Goal: Task Accomplishment & Management: Manage account settings

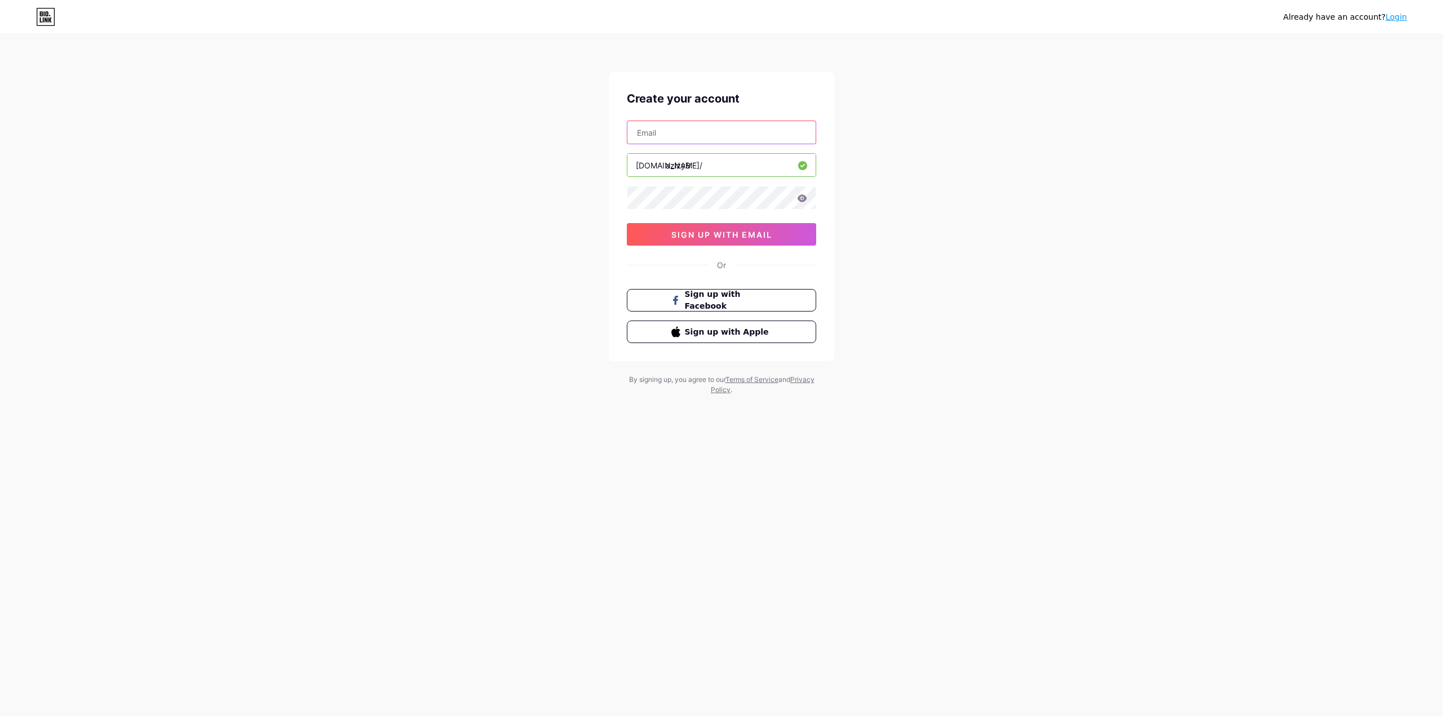
click at [672, 136] on input "text" at bounding box center [721, 132] width 188 height 23
type input "[EMAIL_ADDRESS][DOMAIN_NAME]"
click at [655, 235] on button "sign up with email" at bounding box center [721, 234] width 189 height 23
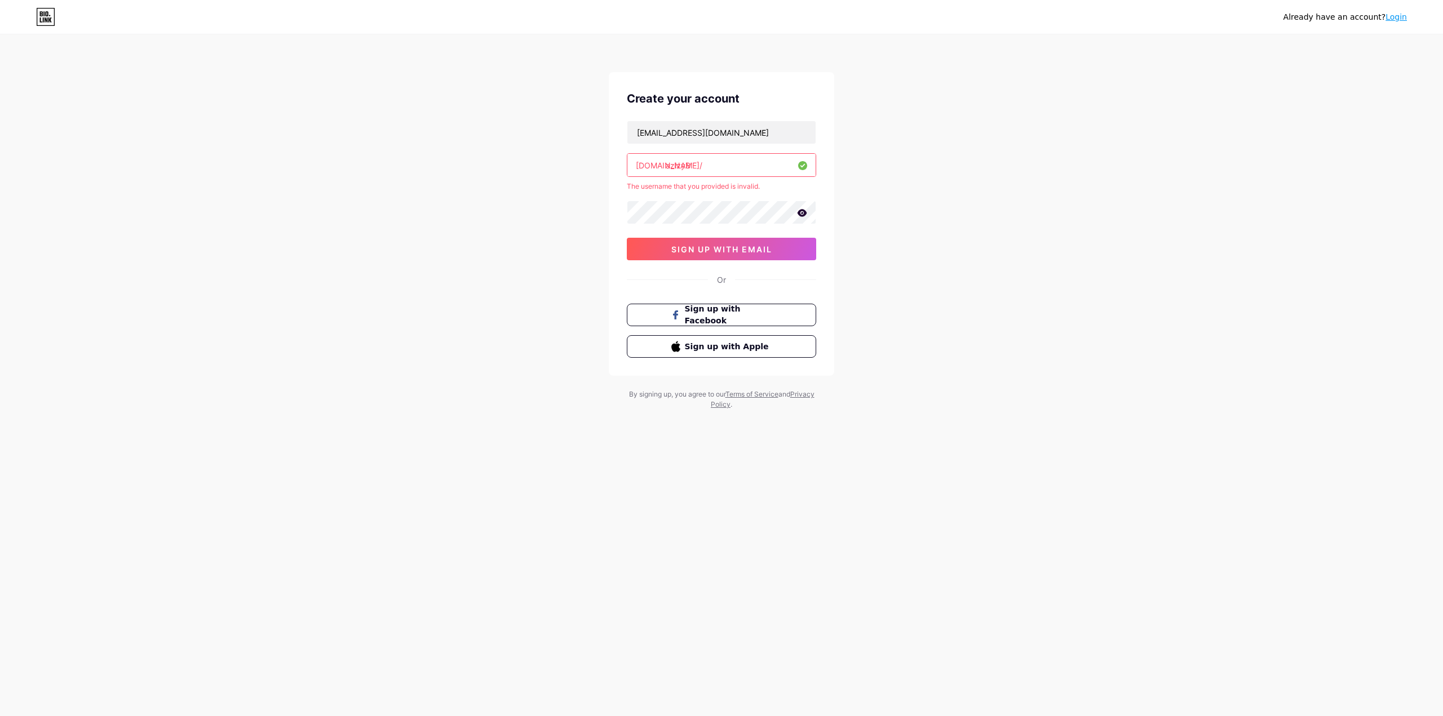
click at [672, 169] on input "azizyB" at bounding box center [721, 165] width 188 height 23
click at [692, 167] on input "azizyB" at bounding box center [721, 165] width 188 height 23
drag, startPoint x: 692, startPoint y: 167, endPoint x: 631, endPoint y: 168, distance: 60.9
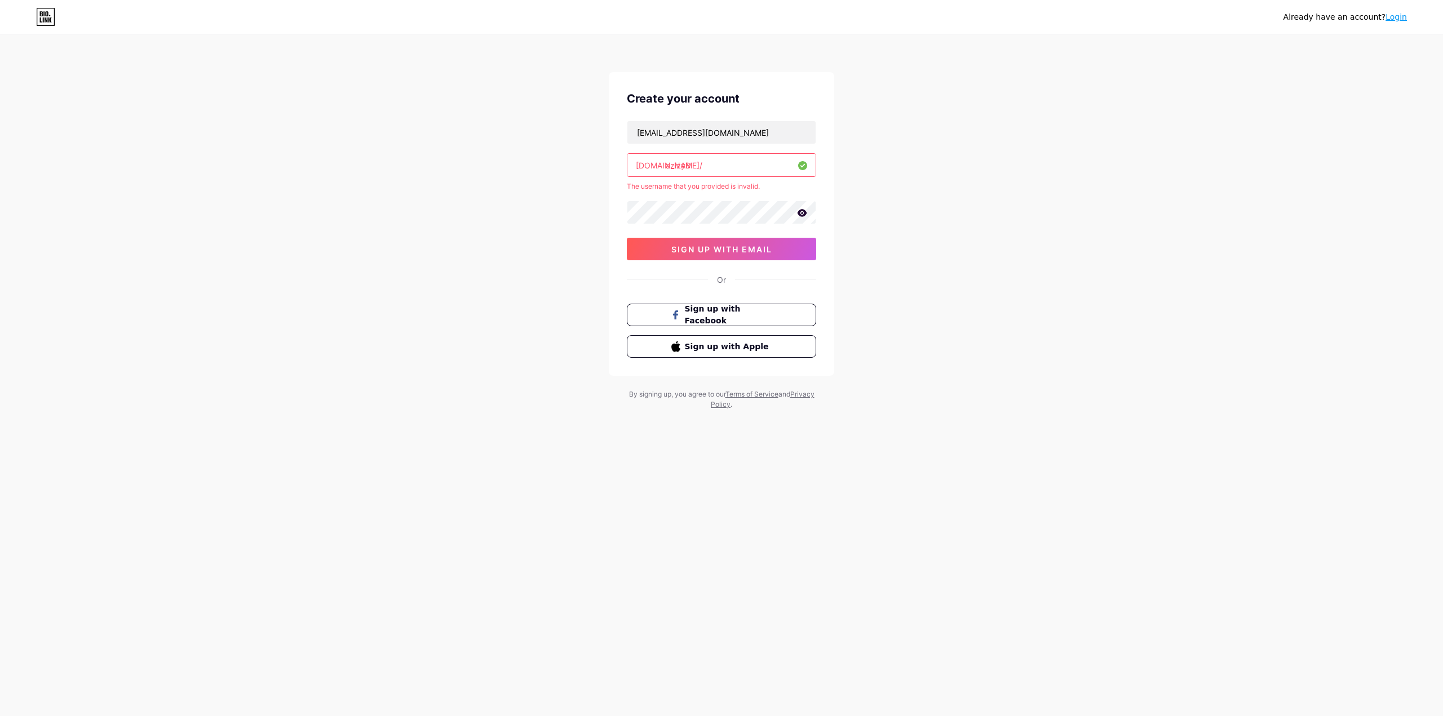
click at [631, 168] on input "azizyB" at bounding box center [721, 165] width 188 height 23
click at [637, 166] on div "[DOMAIN_NAME]/" at bounding box center [669, 166] width 67 height 12
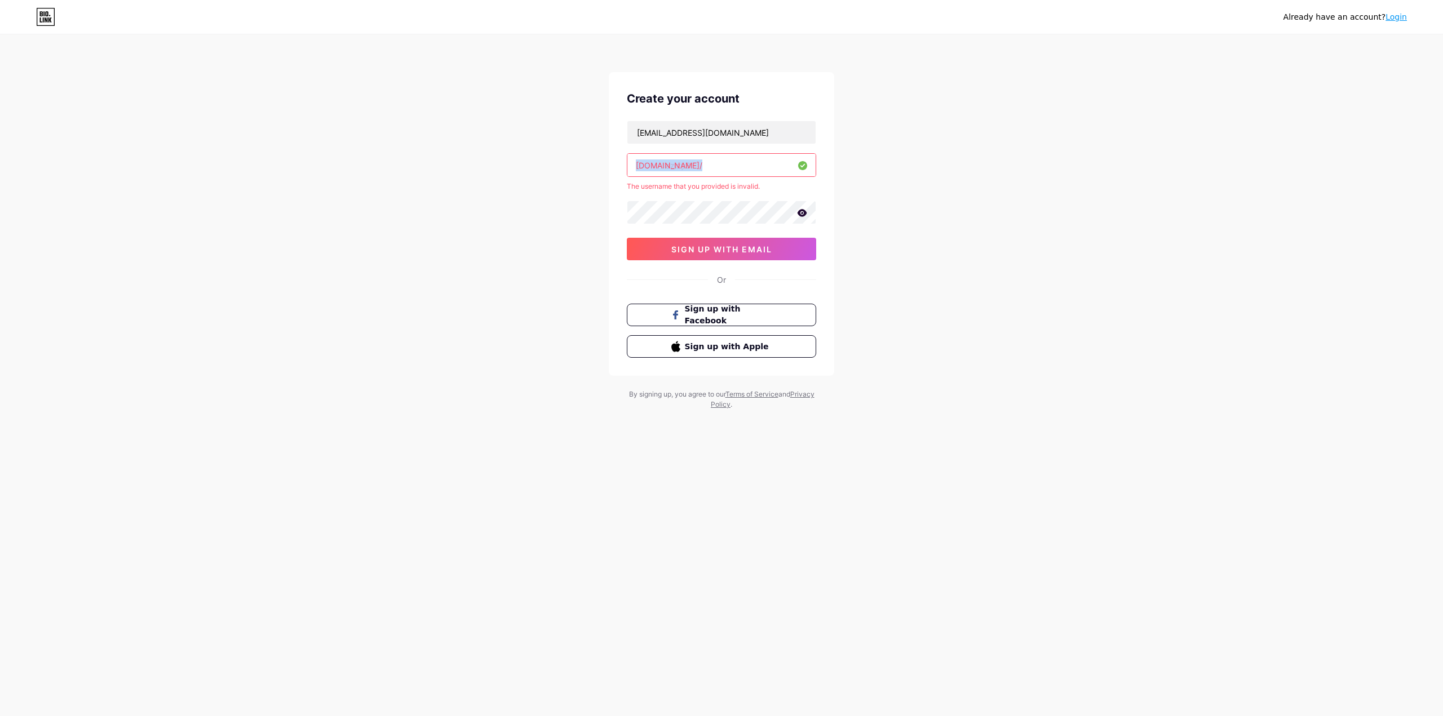
click at [638, 166] on div "[DOMAIN_NAME]/" at bounding box center [669, 166] width 67 height 12
click at [708, 250] on span "sign up with email" at bounding box center [721, 250] width 101 height 10
click at [707, 188] on div "The username that you provided is invalid." at bounding box center [721, 186] width 189 height 10
click at [697, 167] on input "azizyB" at bounding box center [721, 165] width 188 height 23
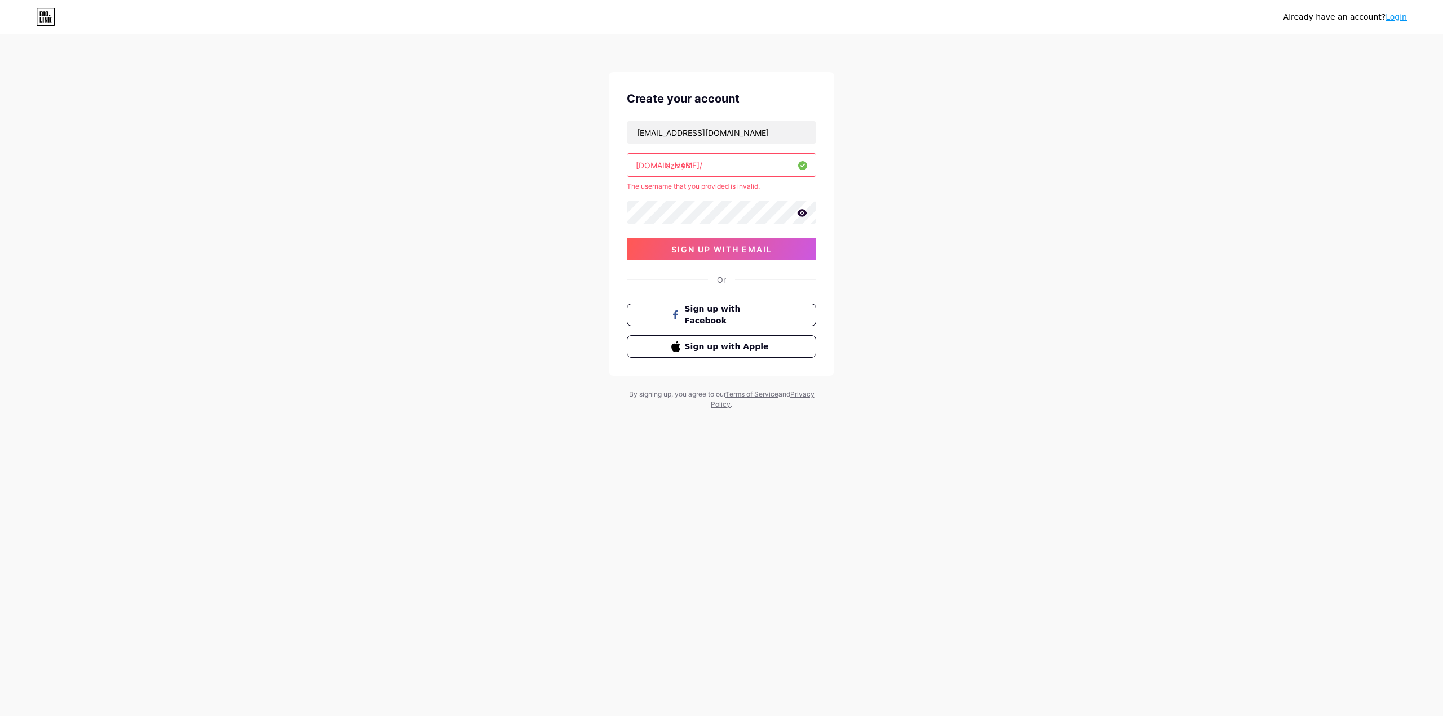
click at [714, 185] on div "The username that you provided is invalid." at bounding box center [721, 186] width 189 height 10
click at [586, 198] on div "Already have an account? Login Create your account [EMAIL_ADDRESS][DOMAIN_NAME]…" at bounding box center [721, 223] width 1443 height 446
click at [702, 166] on input "azizyB" at bounding box center [721, 165] width 188 height 23
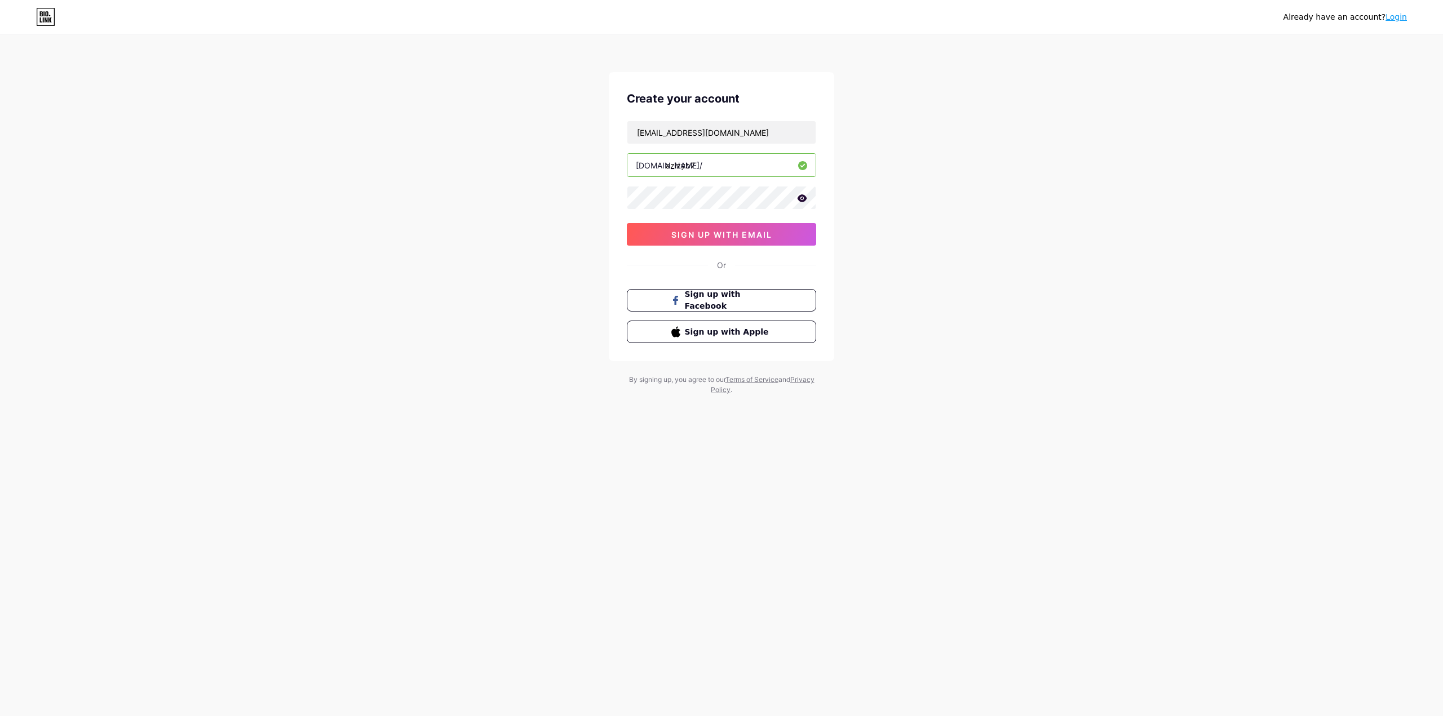
type input "azizyb7"
click at [1406, 18] on link "Login" at bounding box center [1395, 16] width 21 height 9
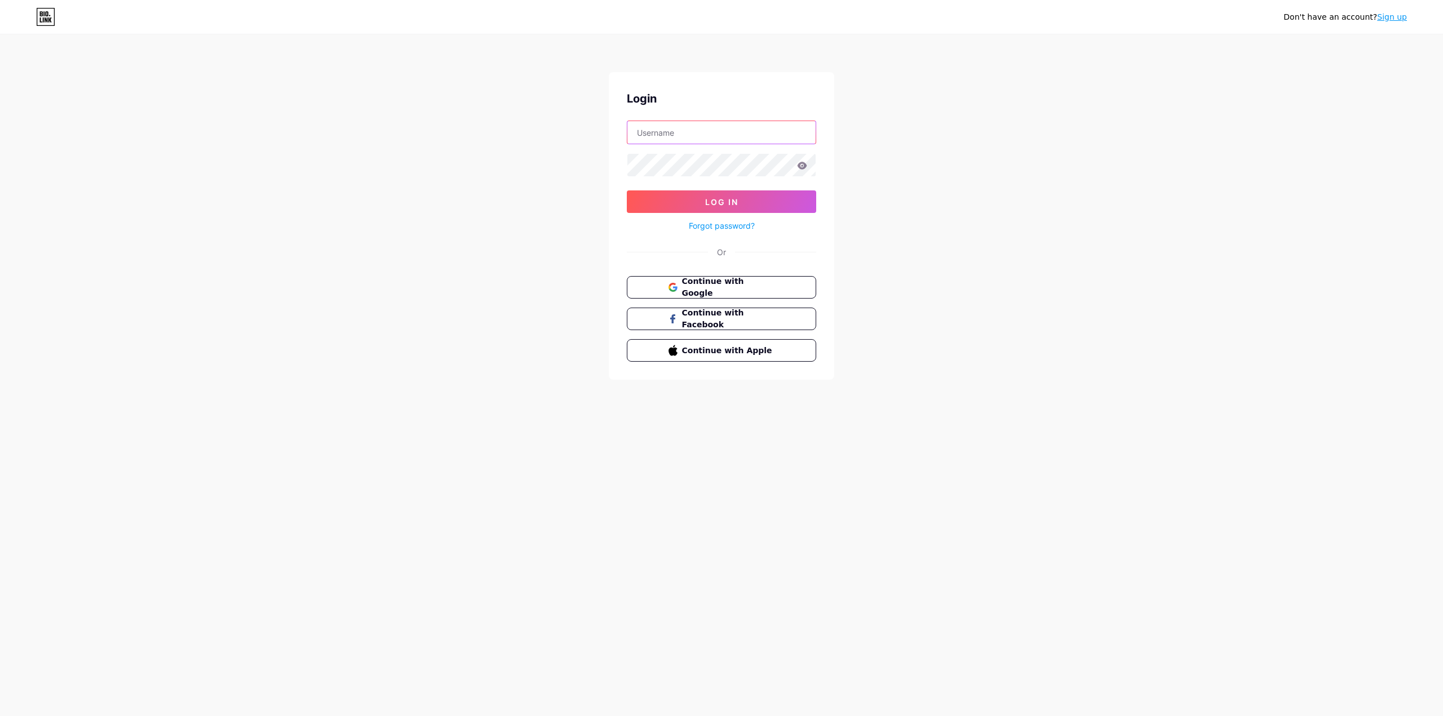
click at [747, 138] on input "text" at bounding box center [721, 132] width 188 height 23
type input "[EMAIL_ADDRESS][DOMAIN_NAME]"
click at [719, 177] on form "[EMAIL_ADDRESS][DOMAIN_NAME] Log In Forgot password?" at bounding box center [721, 177] width 189 height 112
click at [800, 166] on icon at bounding box center [803, 165] width 10 height 7
click at [791, 206] on button "Log In" at bounding box center [721, 202] width 189 height 23
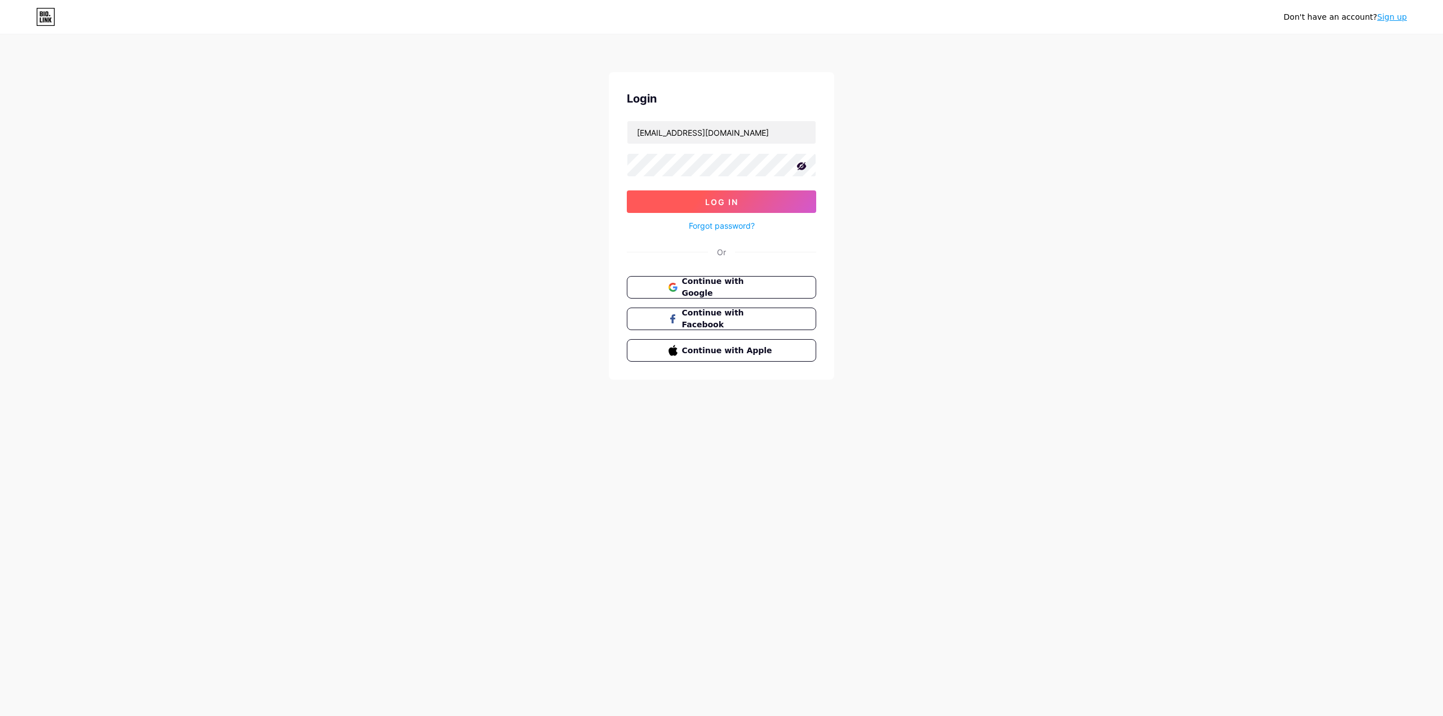
click at [784, 199] on button "Log In" at bounding box center [721, 202] width 189 height 23
click at [627, 191] on button "Log In" at bounding box center [721, 202] width 189 height 23
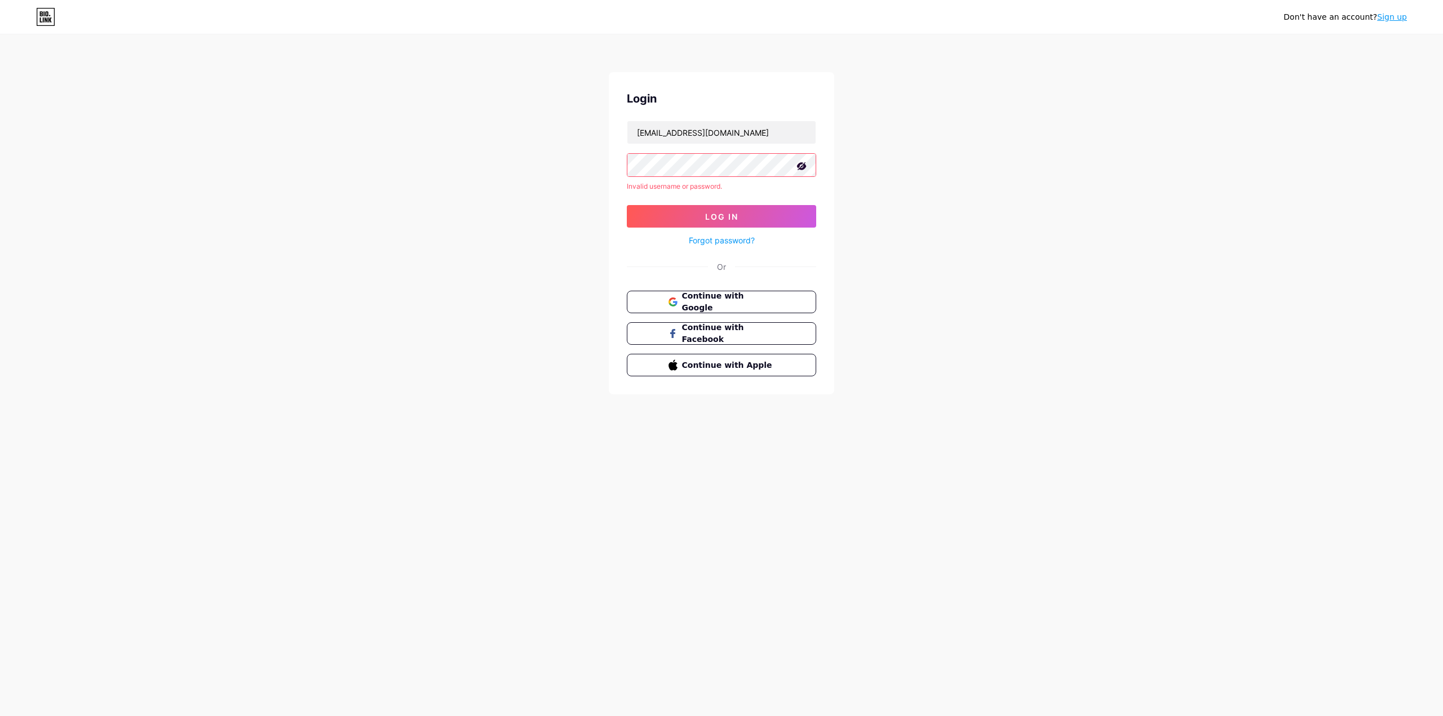
click at [734, 242] on link "Forgot password?" at bounding box center [722, 240] width 66 height 12
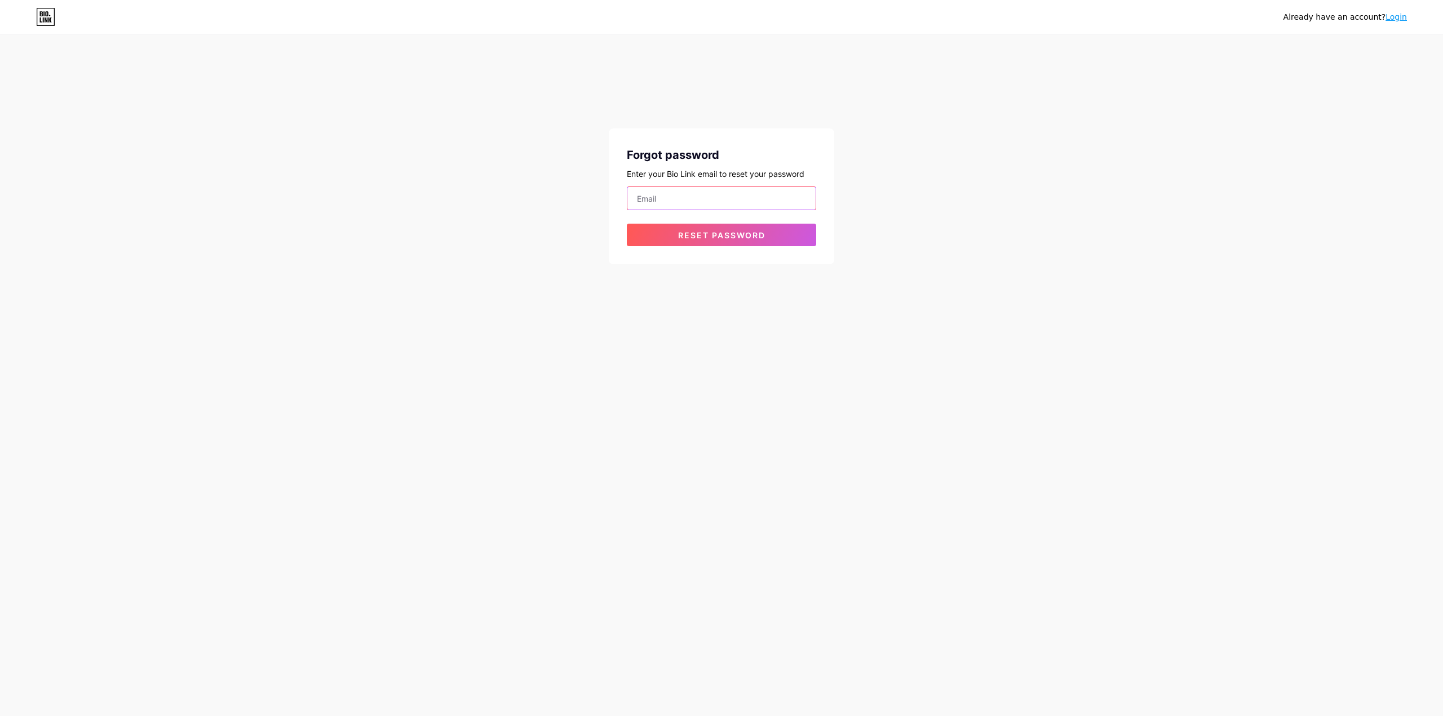
click at [728, 189] on input "email" at bounding box center [721, 198] width 188 height 23
type input "[EMAIL_ADDRESS][DOMAIN_NAME]"
click at [756, 236] on span "Reset password" at bounding box center [721, 236] width 87 height 10
